Goal: Task Accomplishment & Management: Manage account settings

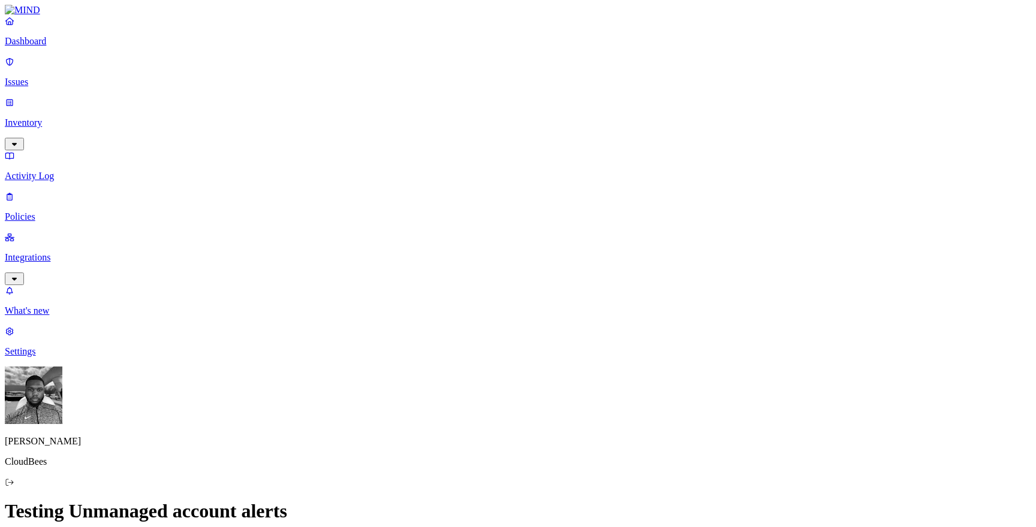
scroll to position [261, 0]
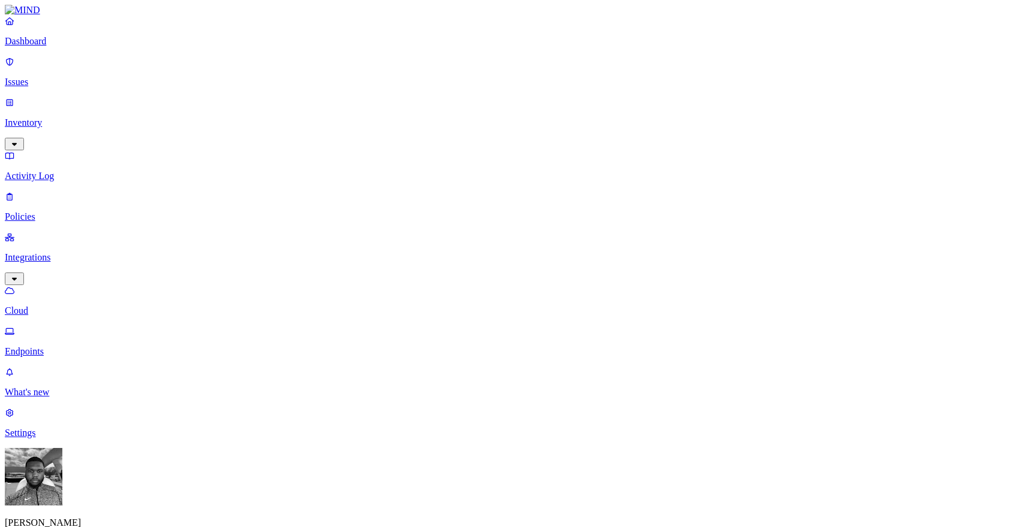
click at [71, 212] on p "Policies" at bounding box center [518, 217] width 1026 height 11
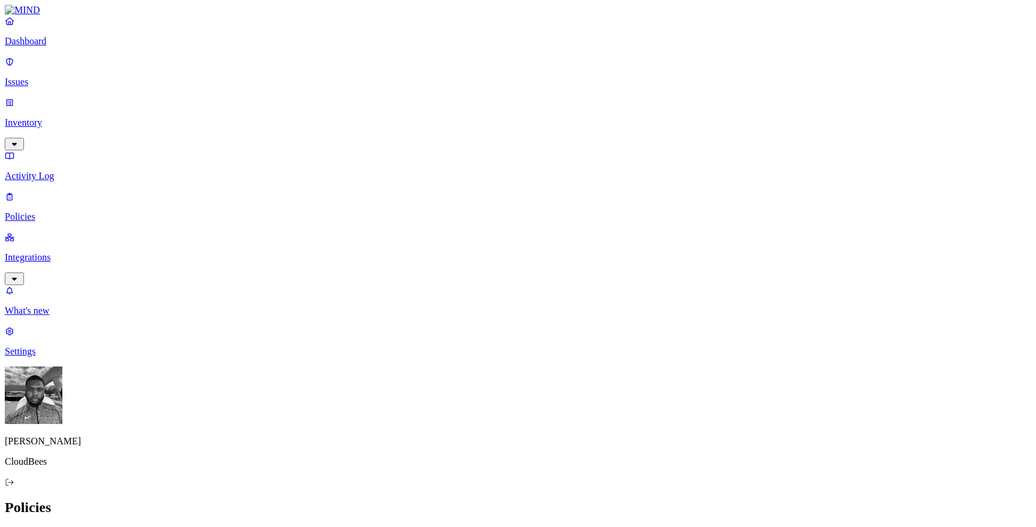
click at [265, 92] on div "Endpoint" at bounding box center [265, 108] width 0 height 32
